Goal: Use online tool/utility: Utilize a website feature to perform a specific function

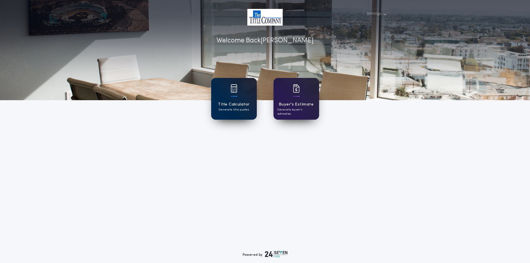
click at [231, 107] on h1 "Title Calculator" at bounding box center [234, 104] width 32 height 6
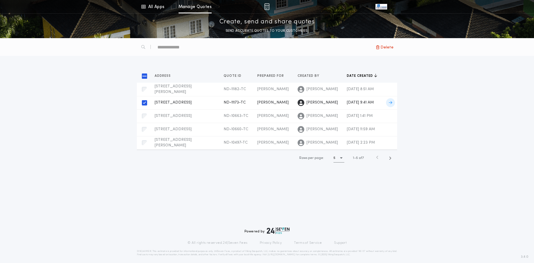
click at [392, 102] on icon at bounding box center [390, 103] width 3 height 4
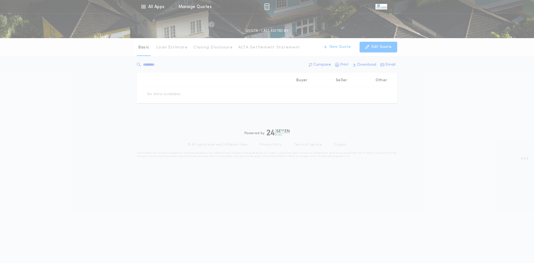
type input "********"
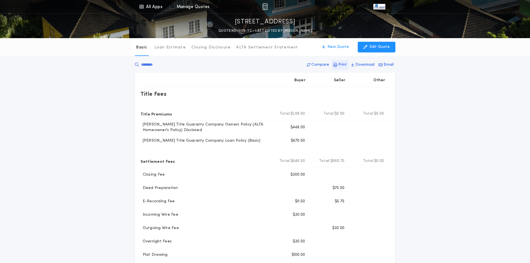
click at [340, 65] on p "Print" at bounding box center [342, 65] width 9 height 6
